Goal: Information Seeking & Learning: Check status

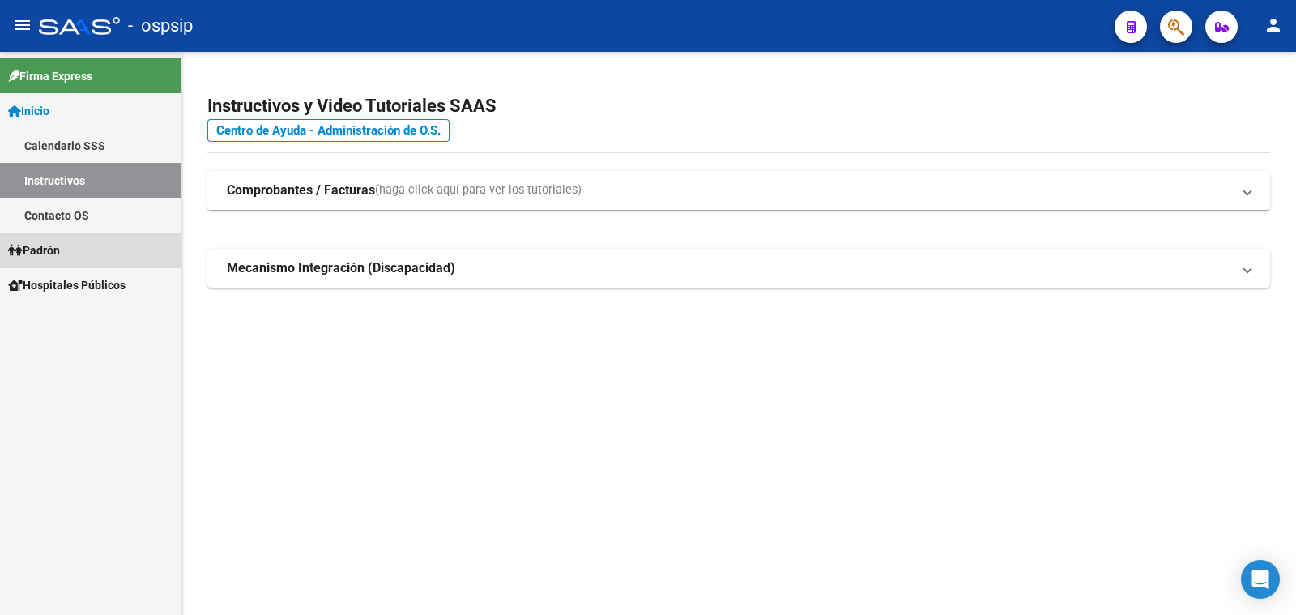
click at [54, 249] on span "Padrón" at bounding box center [34, 250] width 52 height 18
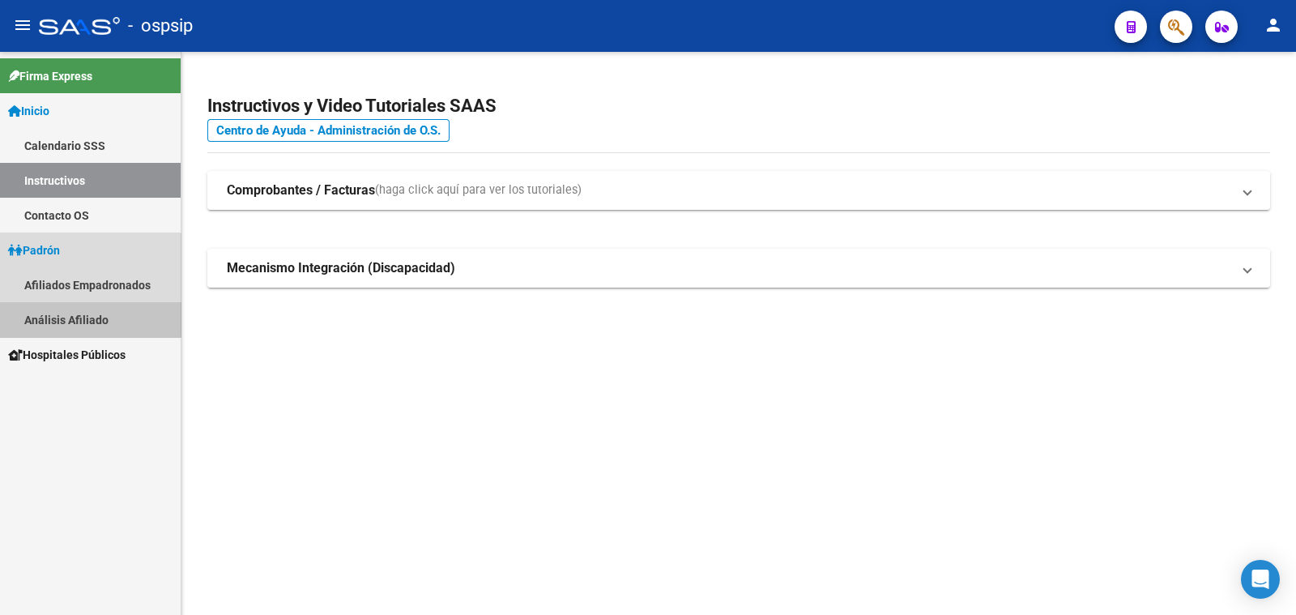
click at [81, 317] on link "Análisis Afiliado" at bounding box center [90, 319] width 181 height 35
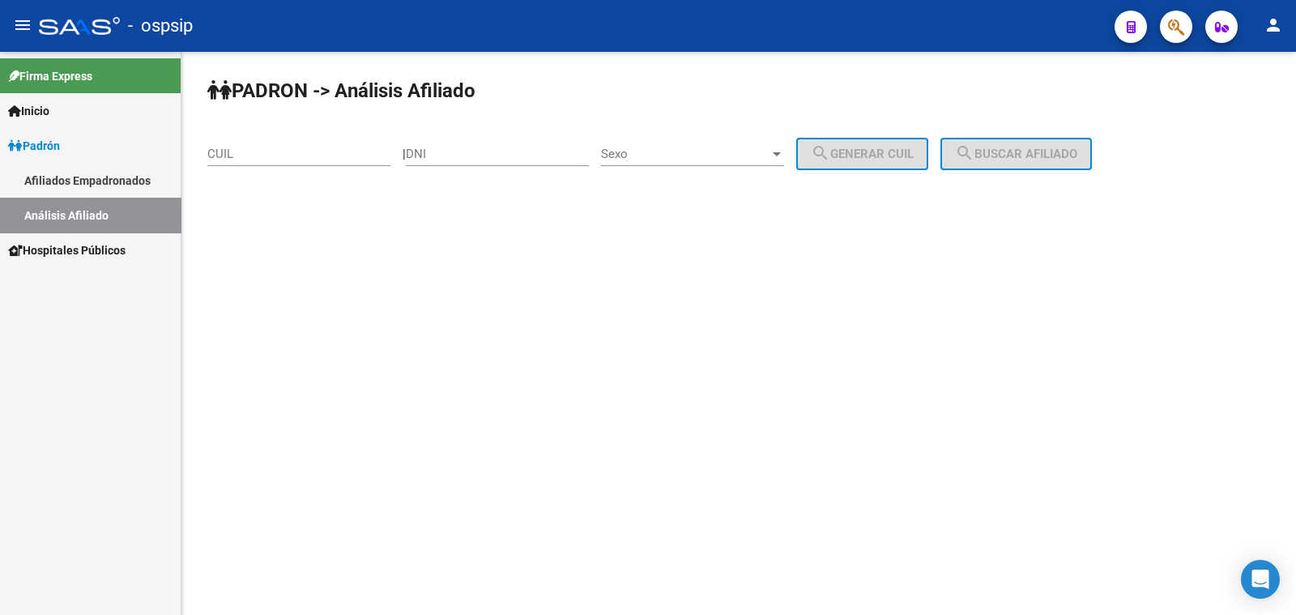
click at [467, 147] on input "DNI" at bounding box center [497, 154] width 183 height 15
type input "14709519"
click at [684, 152] on span "Sexo" at bounding box center [685, 154] width 169 height 15
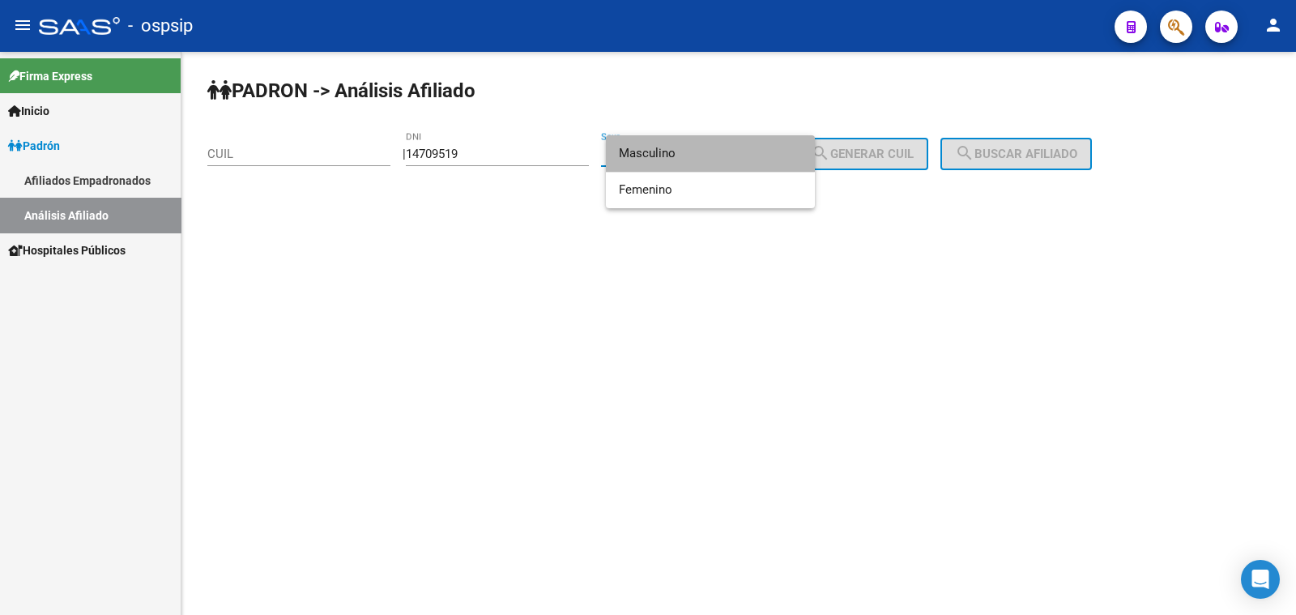
click at [684, 152] on span "Masculino" at bounding box center [710, 153] width 183 height 36
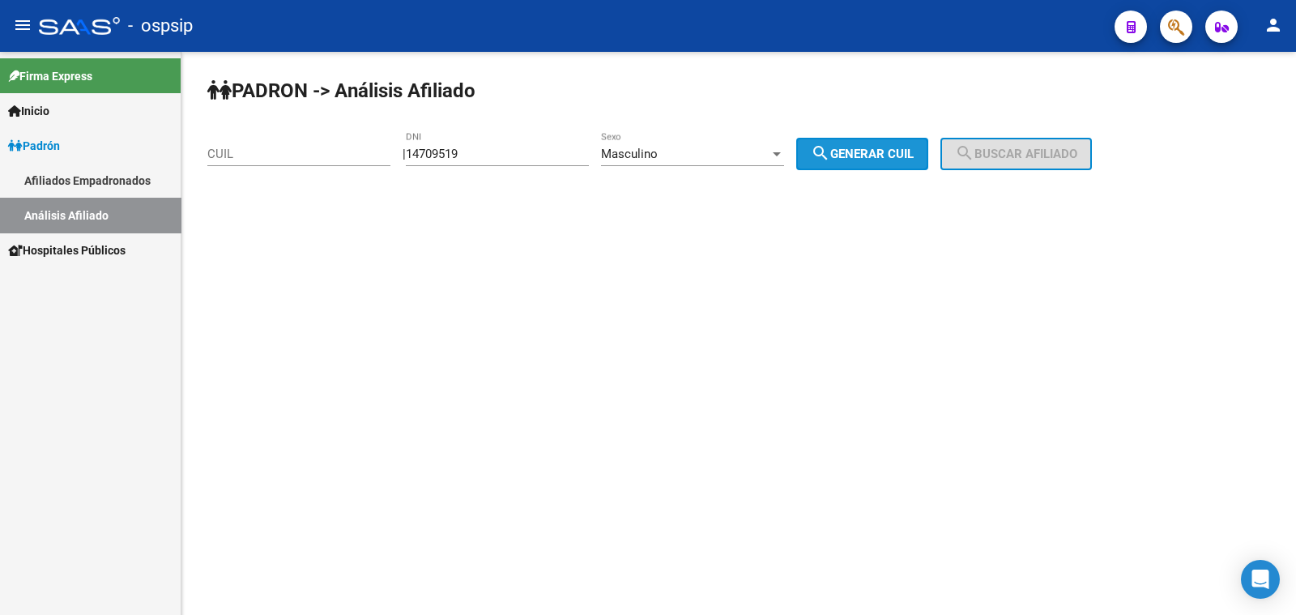
click at [888, 149] on span "search Generar CUIL" at bounding box center [862, 154] width 103 height 15
type input "20-14709519-9"
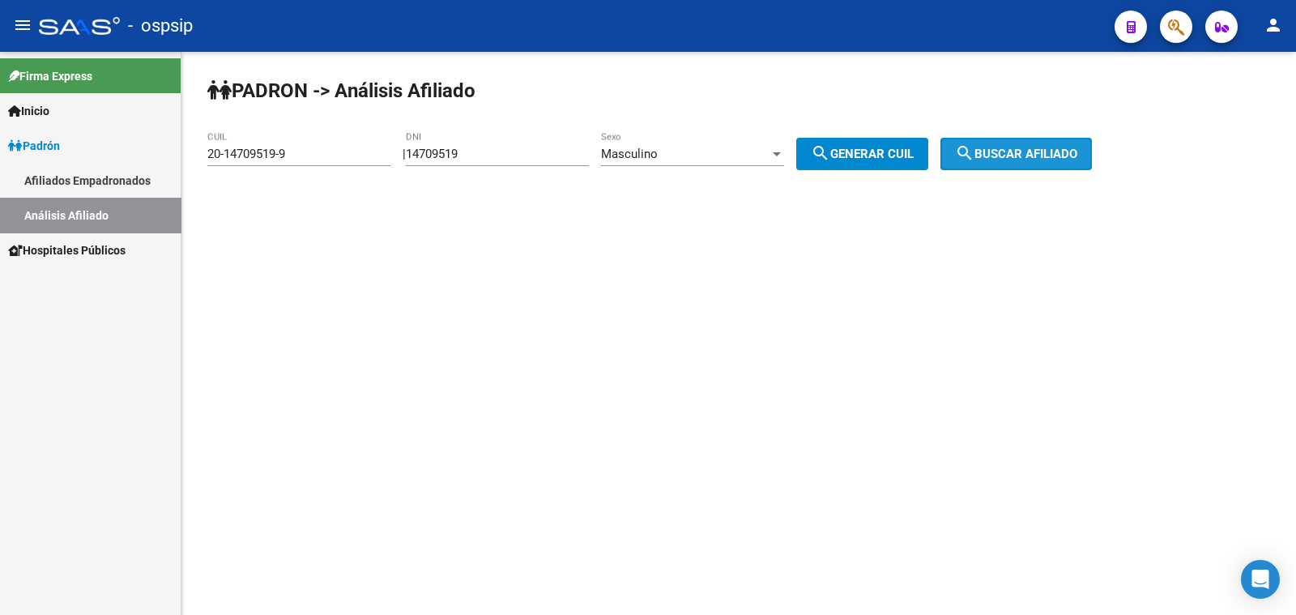
click at [1009, 157] on span "search Buscar afiliado" at bounding box center [1016, 154] width 122 height 15
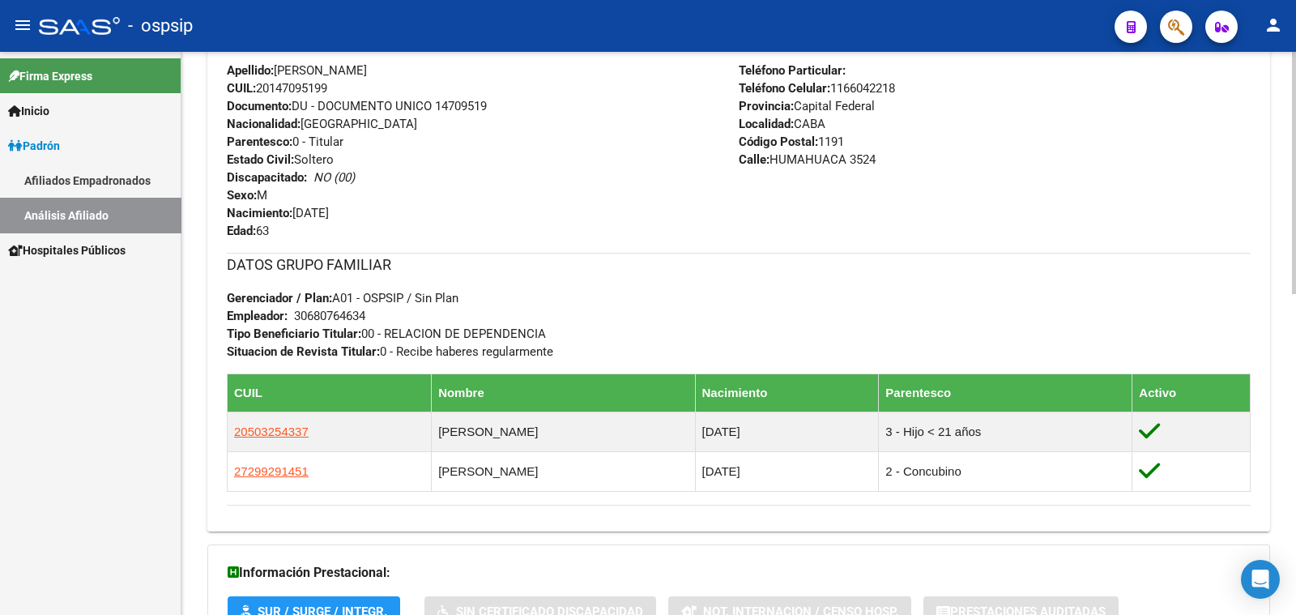
scroll to position [202, 0]
